Goal: Transaction & Acquisition: Obtain resource

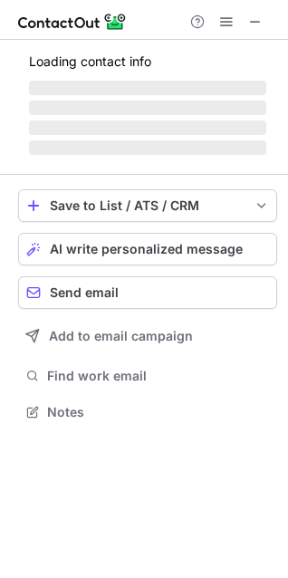
scroll to position [423, 288]
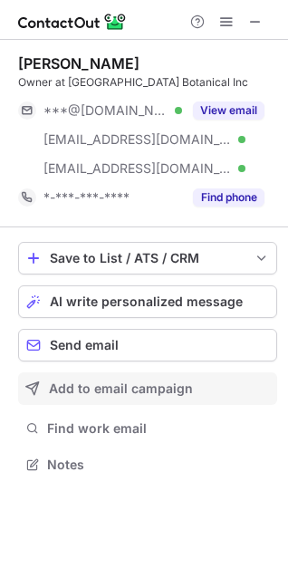
scroll to position [452, 288]
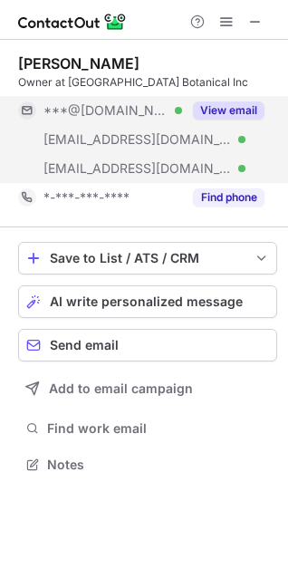
click at [207, 108] on button "View email" at bounding box center [229, 110] width 72 height 18
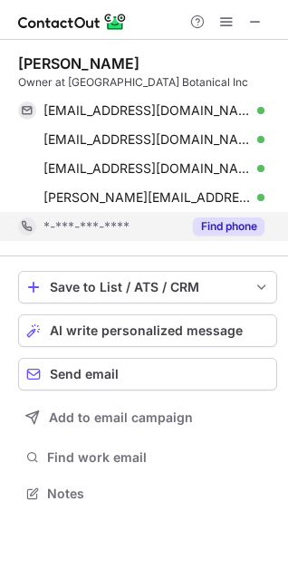
scroll to position [481, 288]
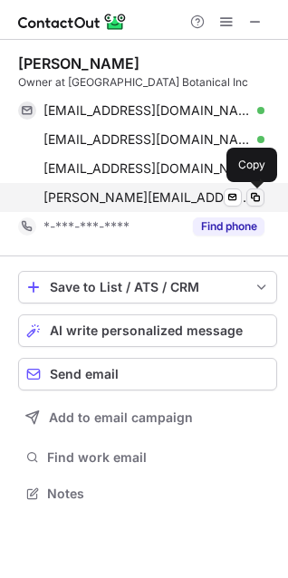
click at [255, 196] on span at bounding box center [255, 197] width 14 height 14
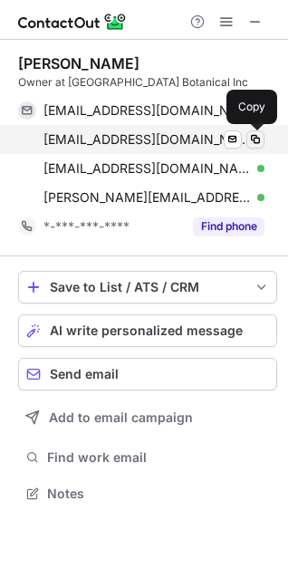
click at [252, 139] on span at bounding box center [255, 139] width 14 height 14
